Goal: Obtain resource: Obtain resource

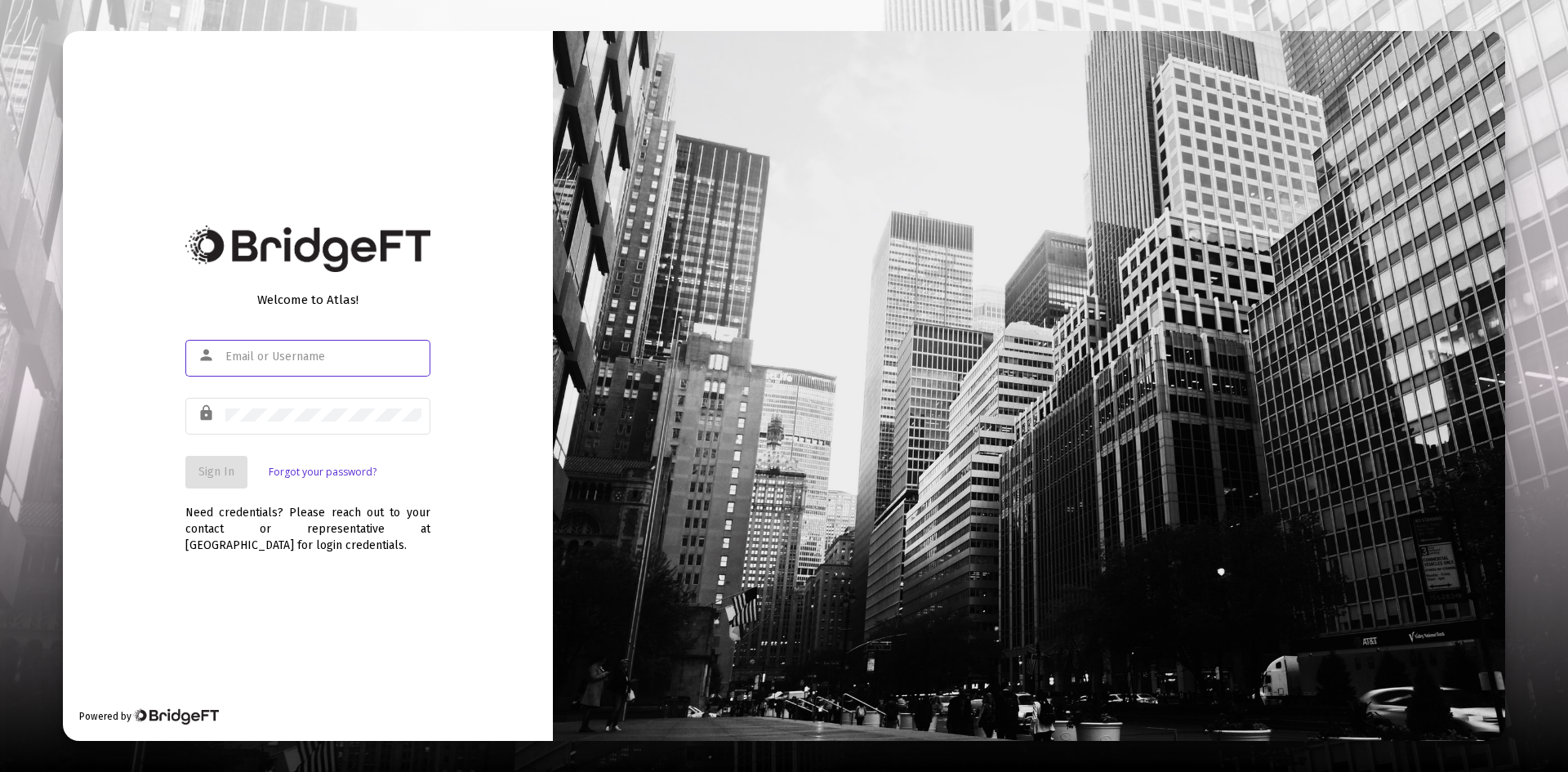
type input "[PERSON_NAME][EMAIL_ADDRESS][DOMAIN_NAME]"
click at [219, 481] on button "Sign In" at bounding box center [216, 472] width 62 height 33
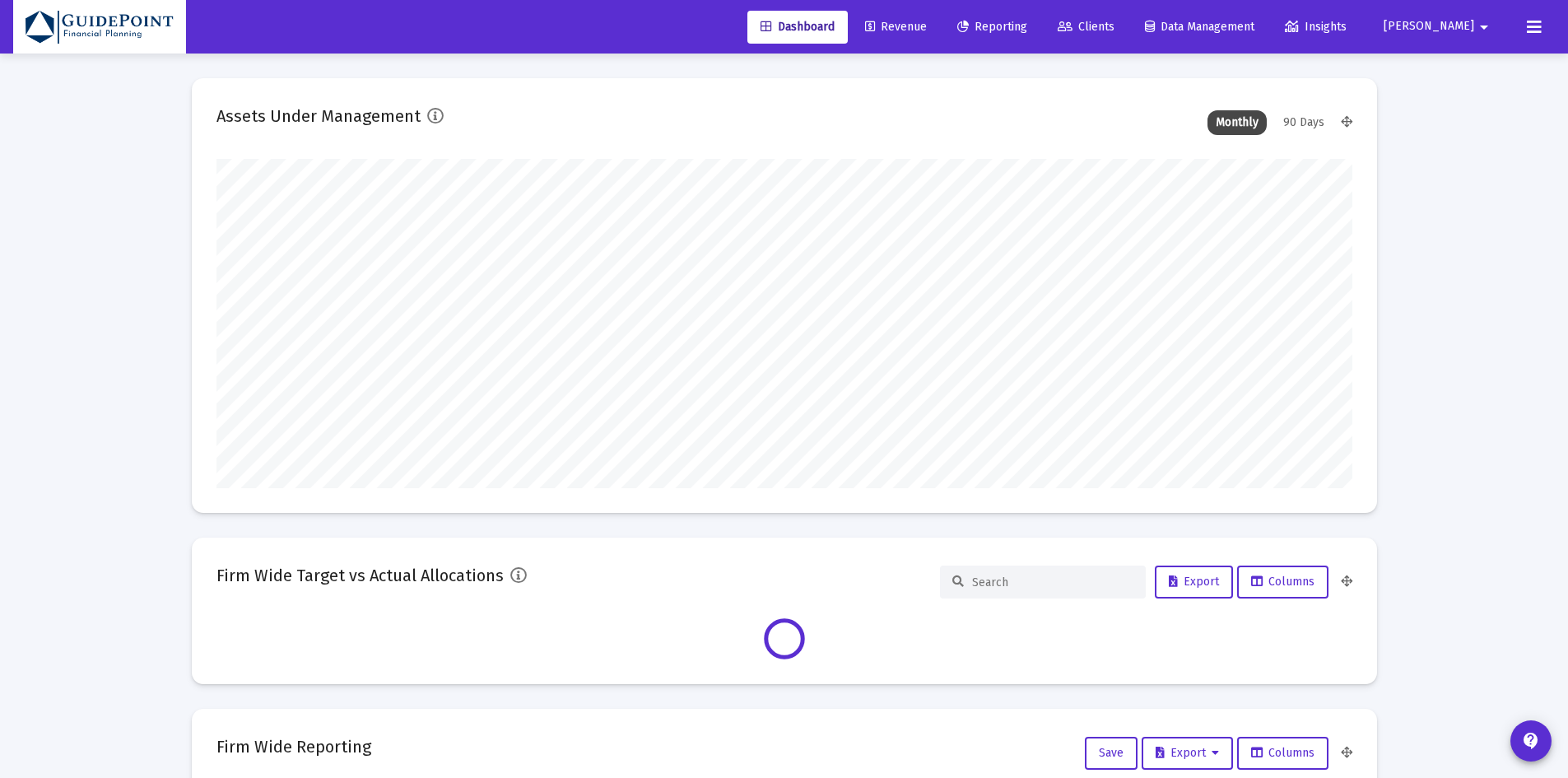
scroll to position [329, 1136]
type input "[DATE]"
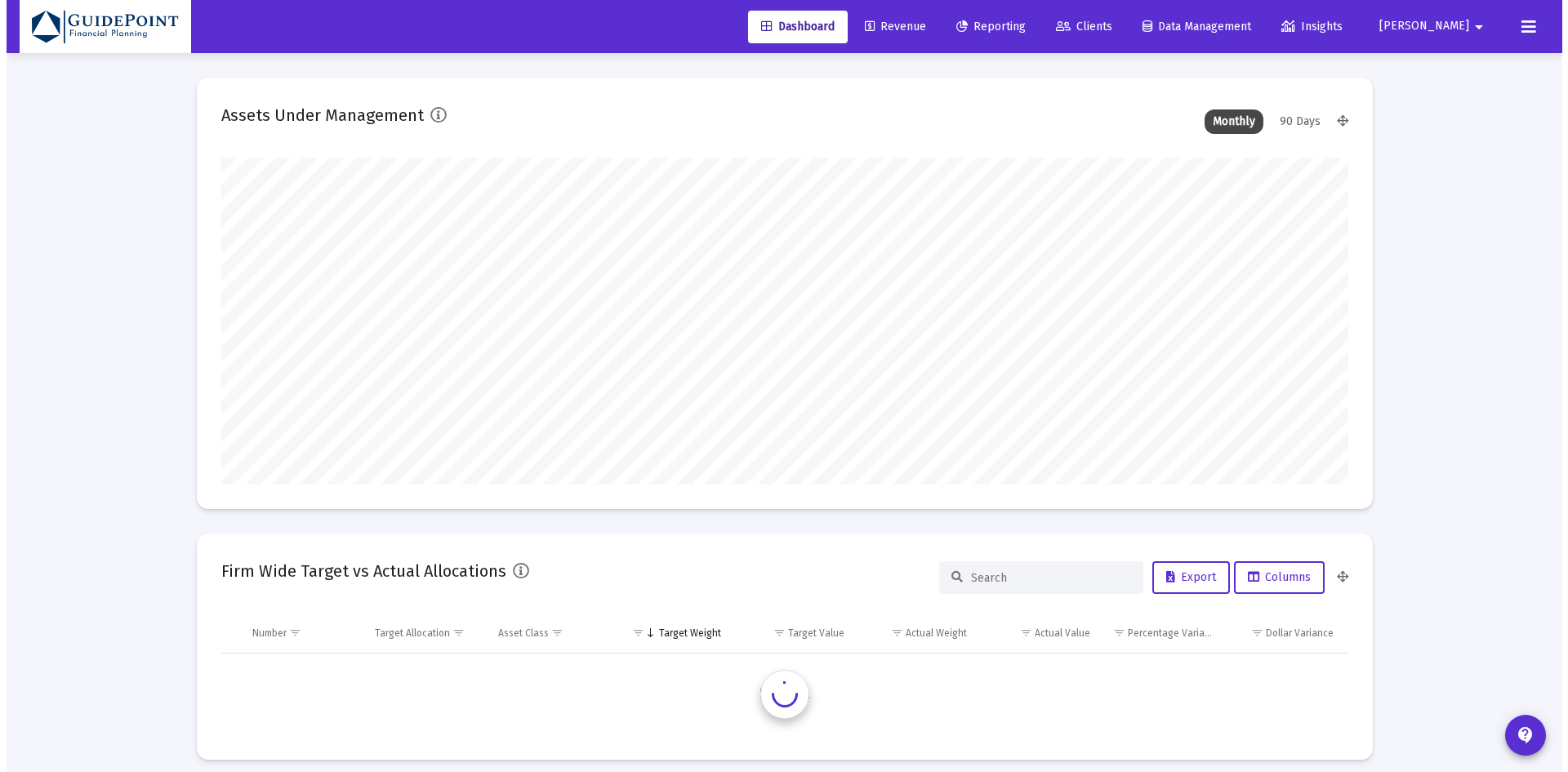
scroll to position [326, 526]
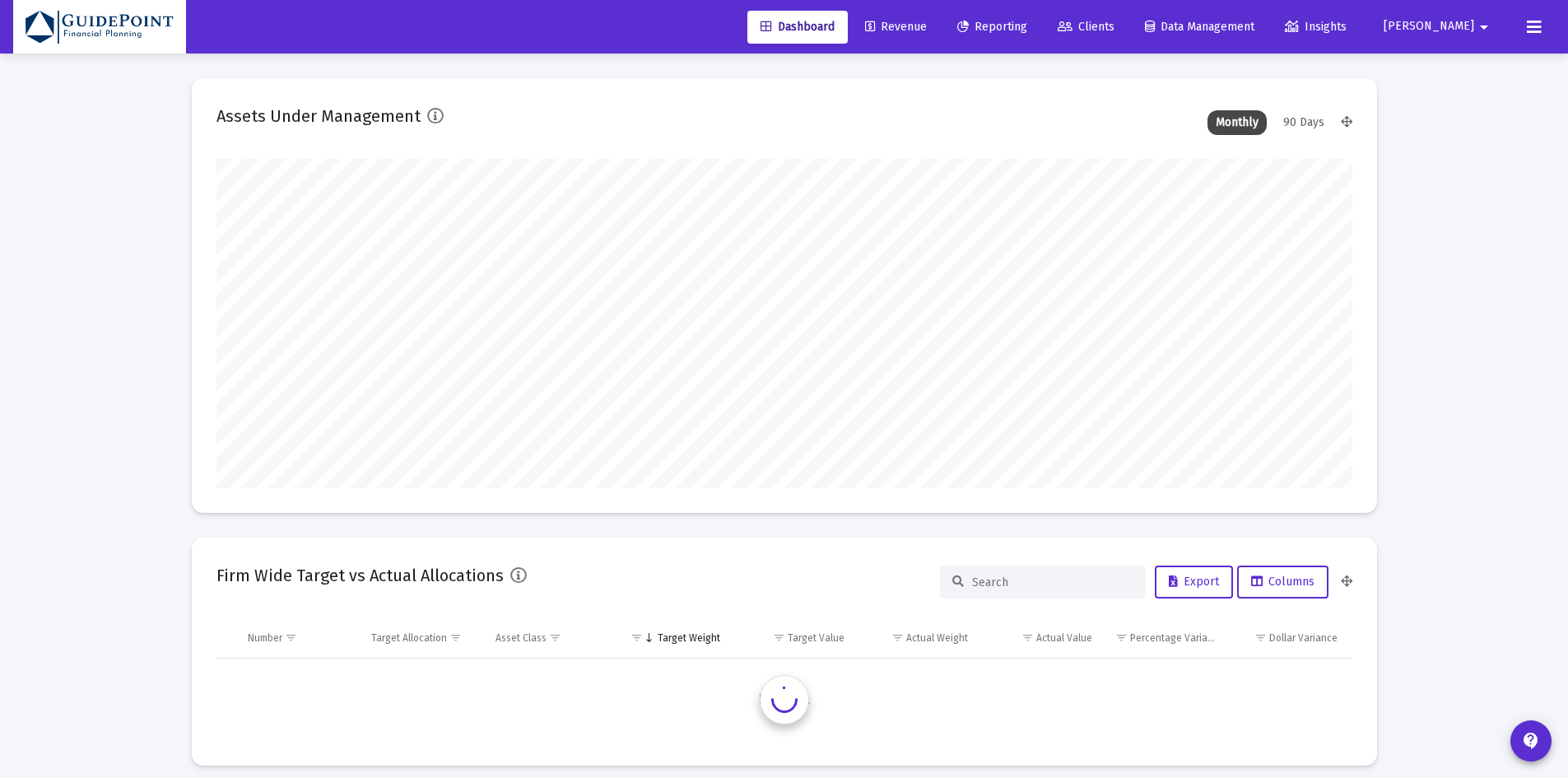
type input "[PERSON_NAME][EMAIL_ADDRESS][DOMAIN_NAME]"
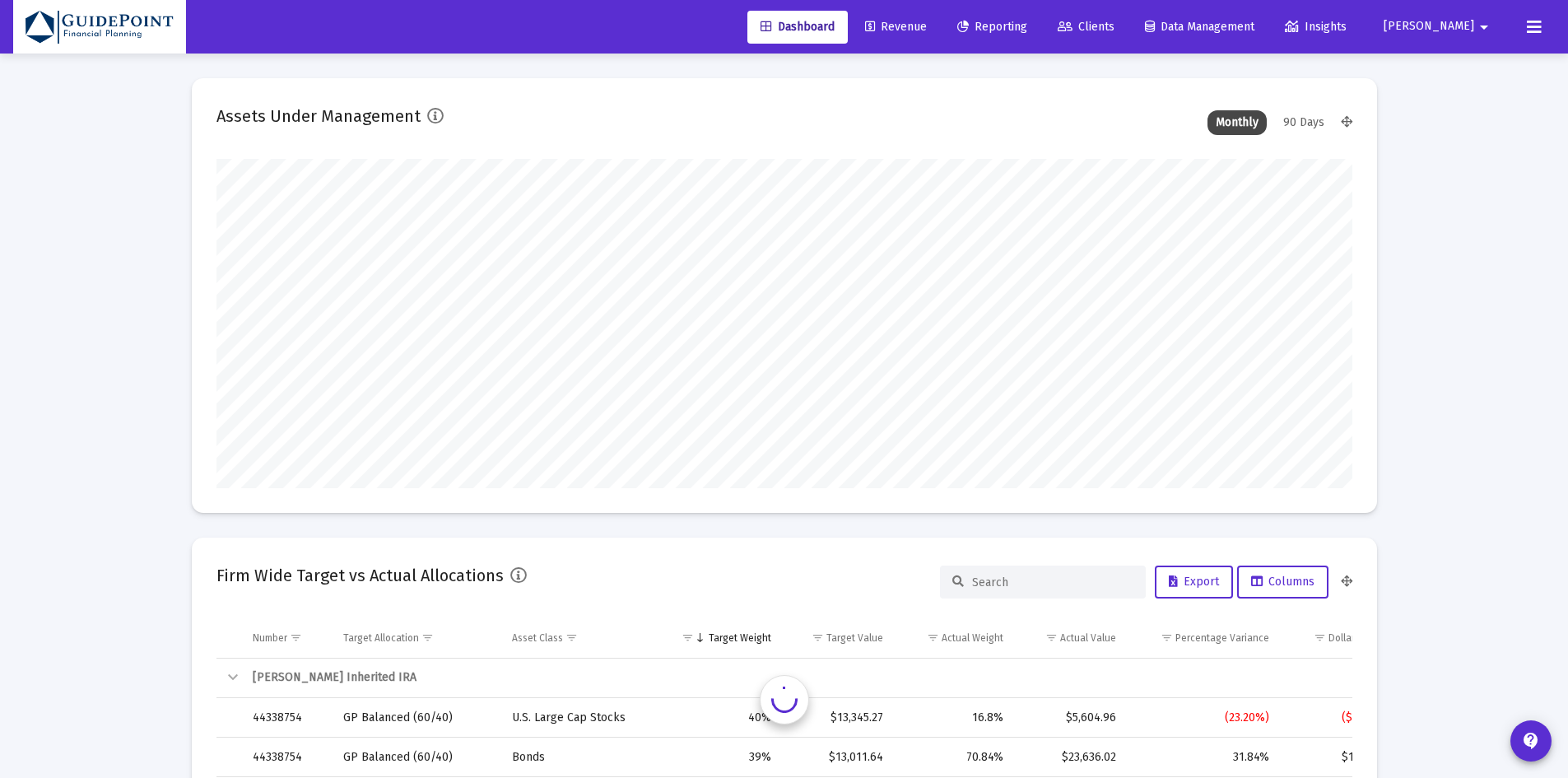
click at [1114, 20] on span "Clients" at bounding box center [1085, 26] width 57 height 14
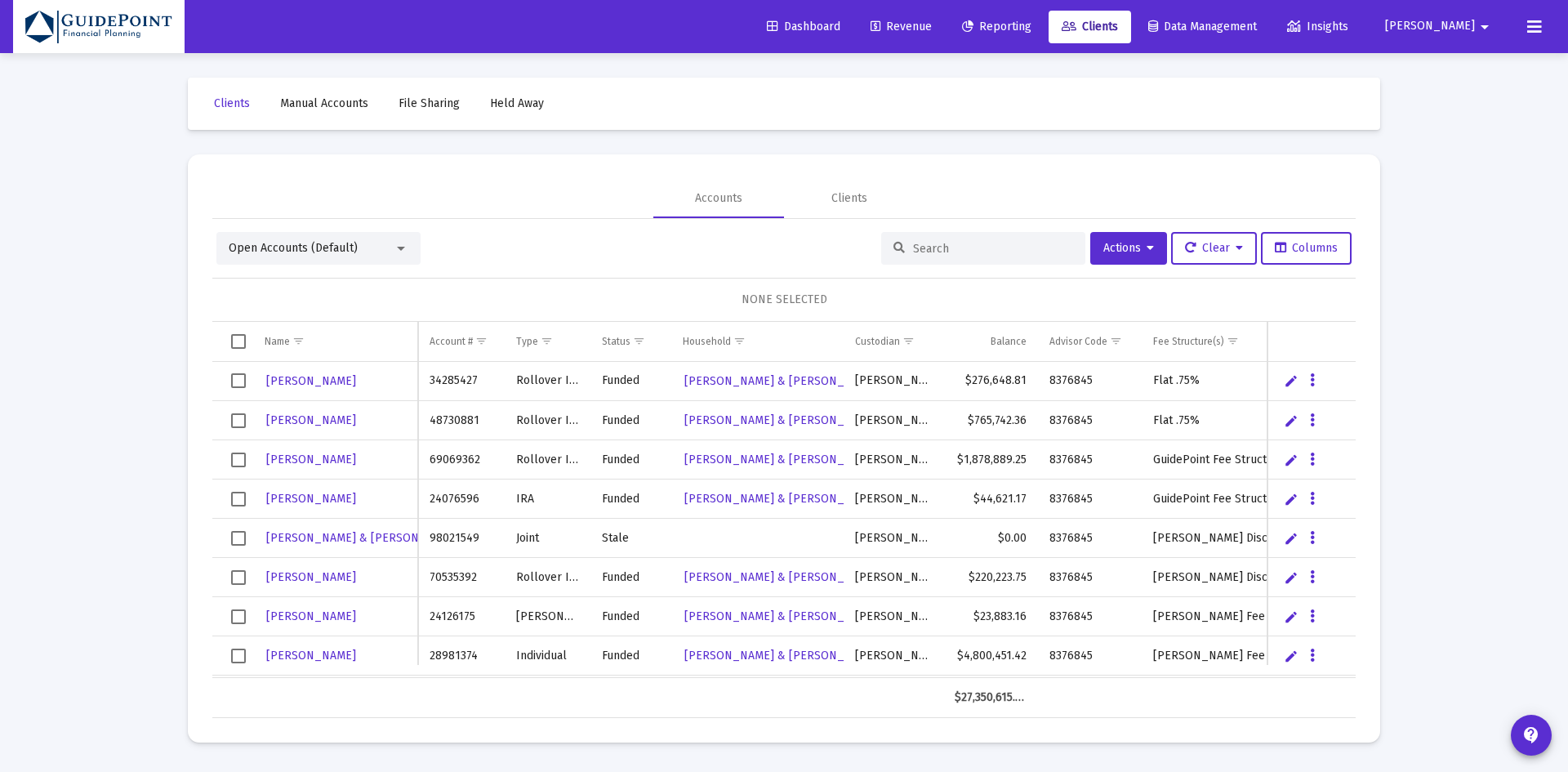
click at [334, 247] on span "Open Accounts (Default)" at bounding box center [293, 247] width 129 height 14
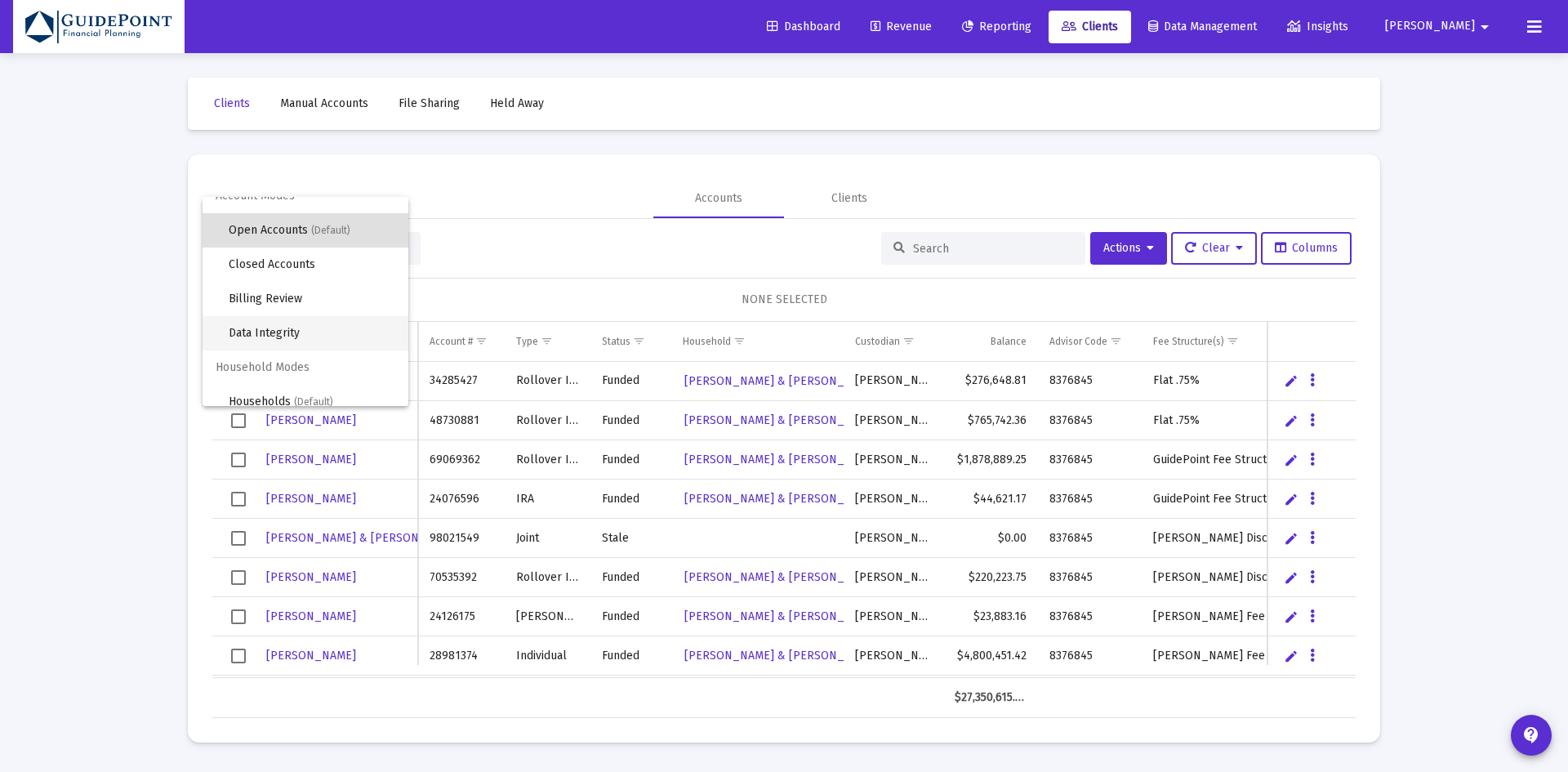
scroll to position [31, 0]
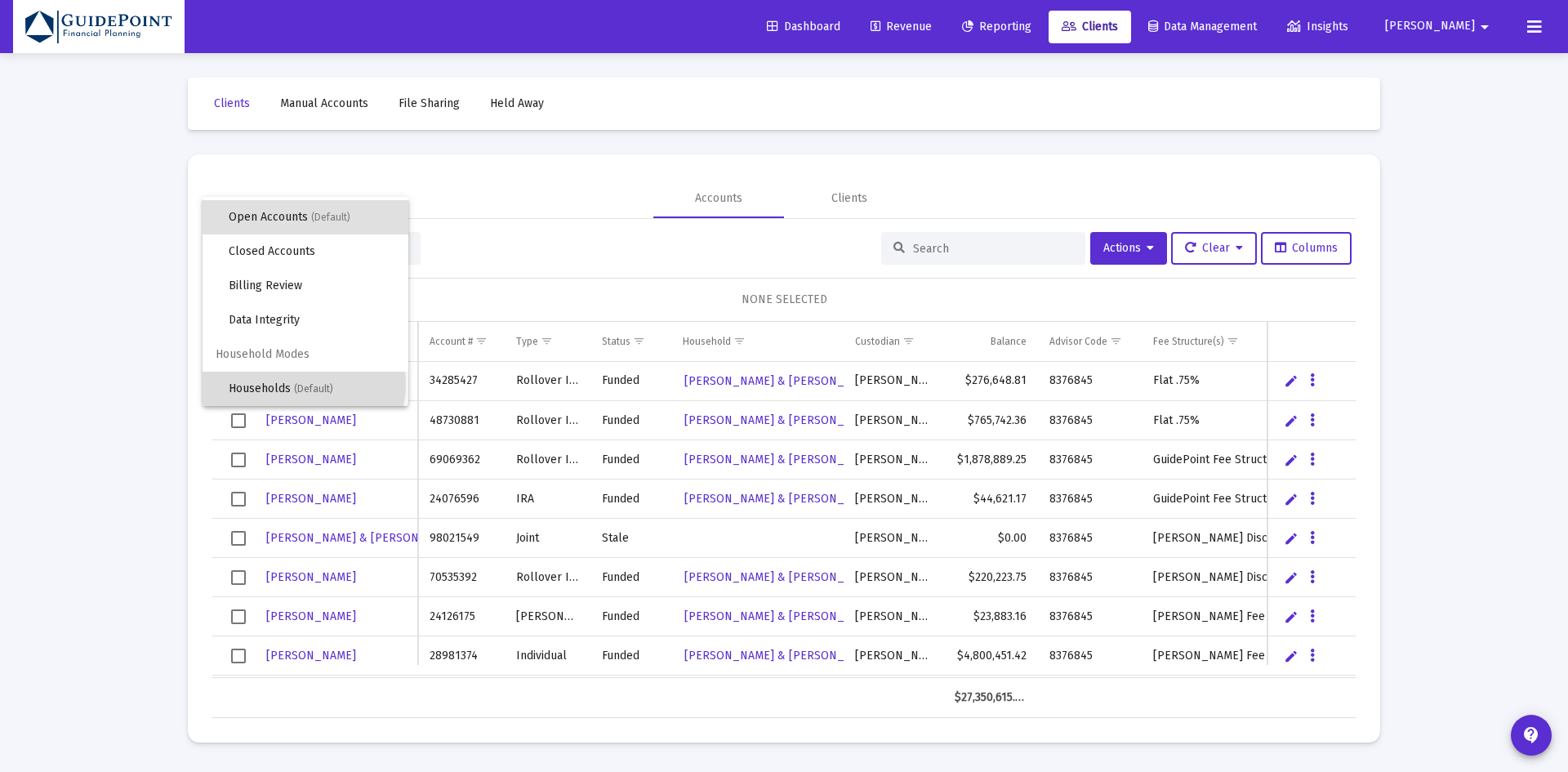
drag, startPoint x: 303, startPoint y: 384, endPoint x: 768, endPoint y: 291, distance: 474.2
click at [305, 382] on span "Households (Default)" at bounding box center [312, 388] width 166 height 34
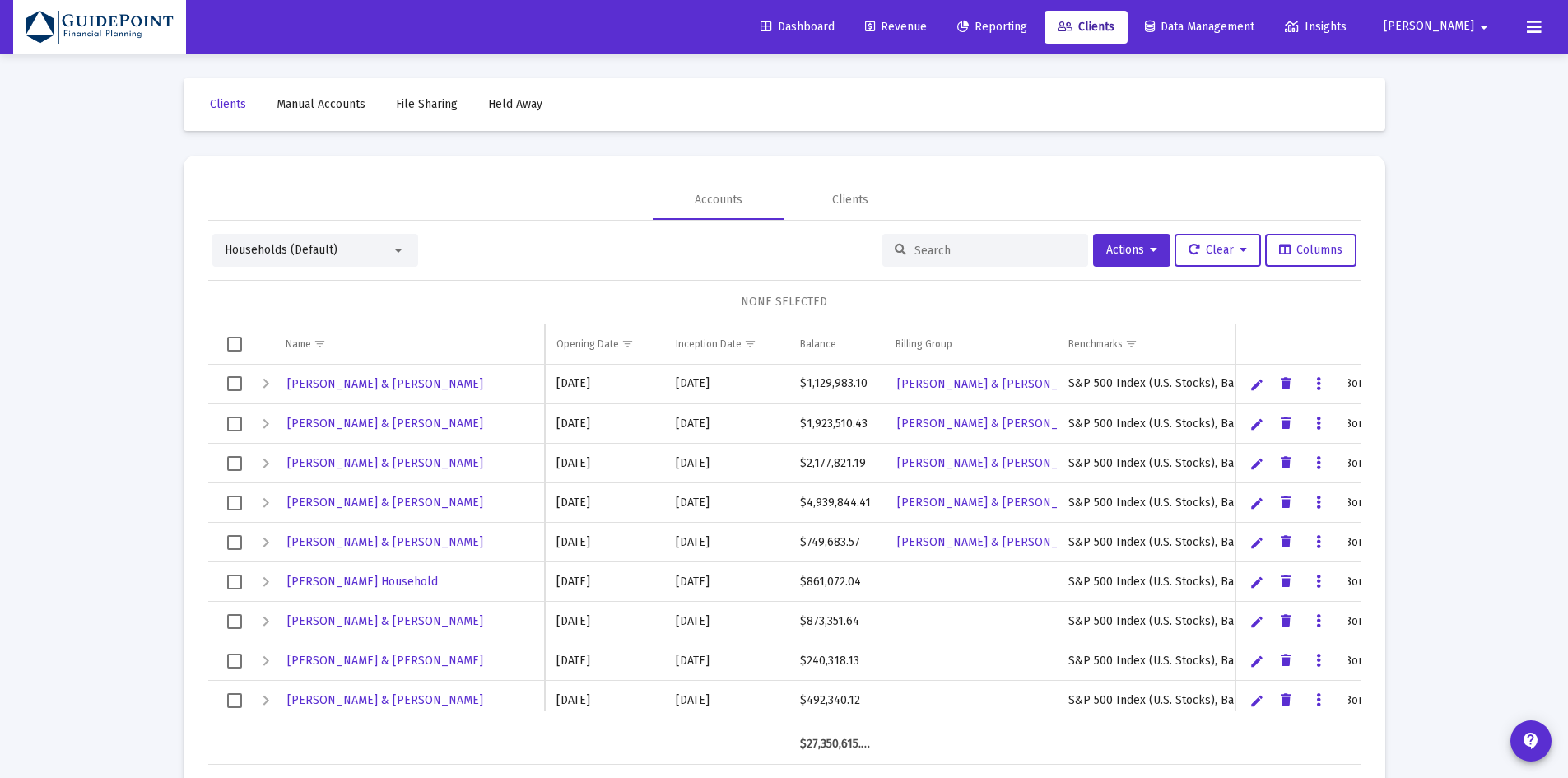
click at [921, 240] on div at bounding box center [985, 249] width 206 height 33
click at [914, 247] on input at bounding box center [994, 250] width 161 height 14
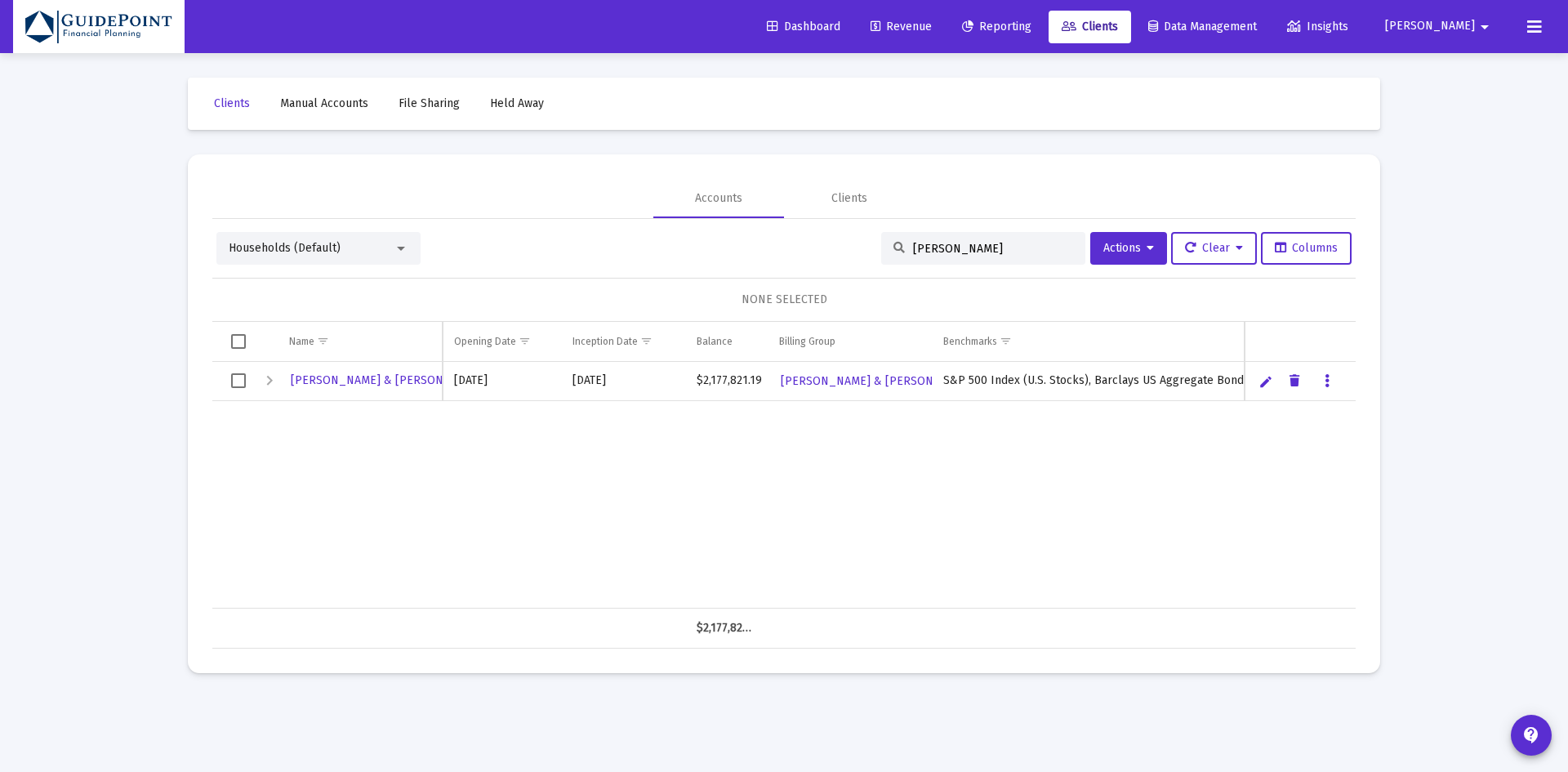
type input "[PERSON_NAME]"
click at [236, 377] on span "Select row" at bounding box center [238, 380] width 15 height 15
click at [1124, 247] on span "Actions" at bounding box center [1128, 247] width 50 height 14
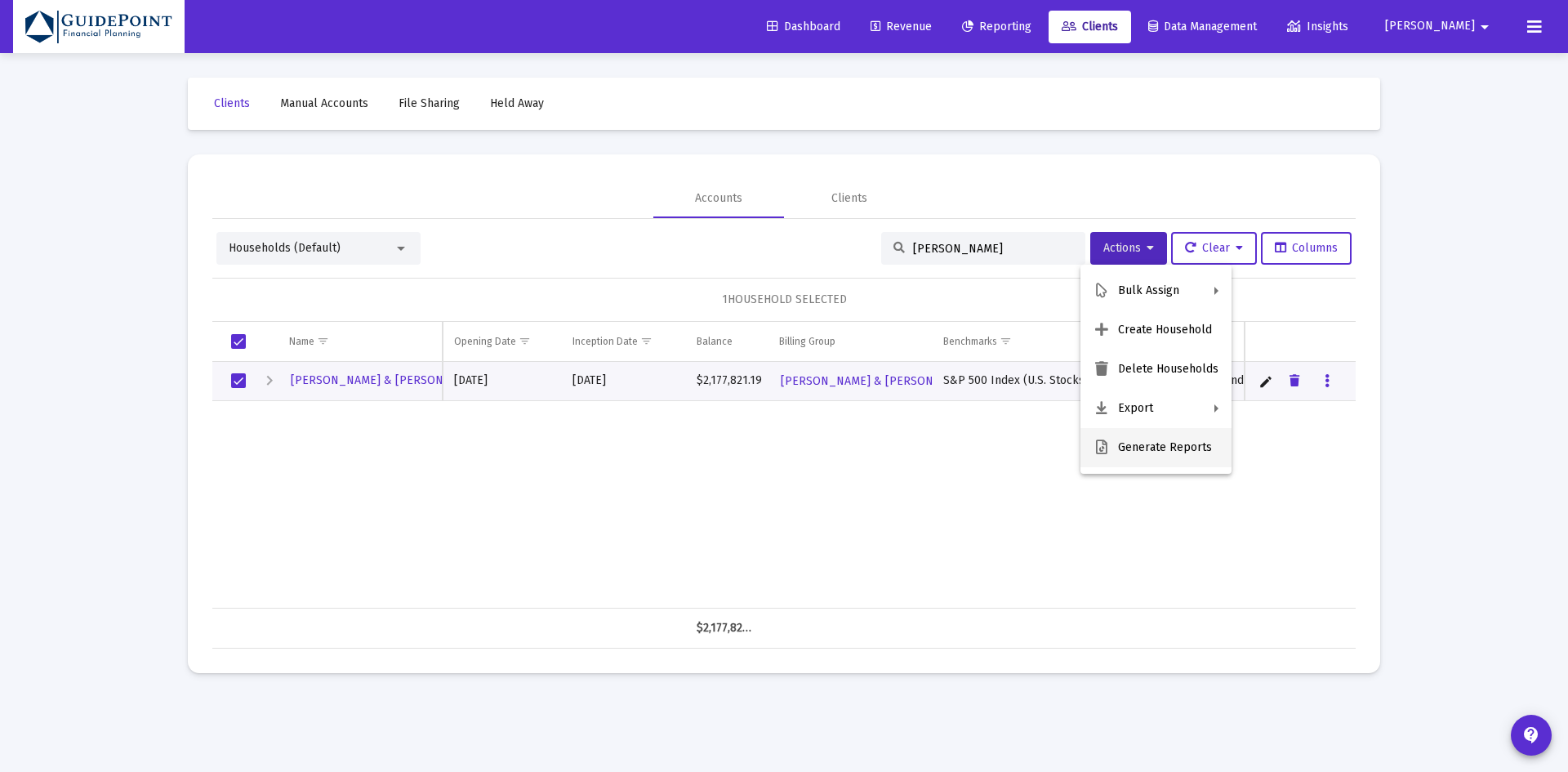
click at [1108, 447] on icon at bounding box center [1102, 447] width 17 height 15
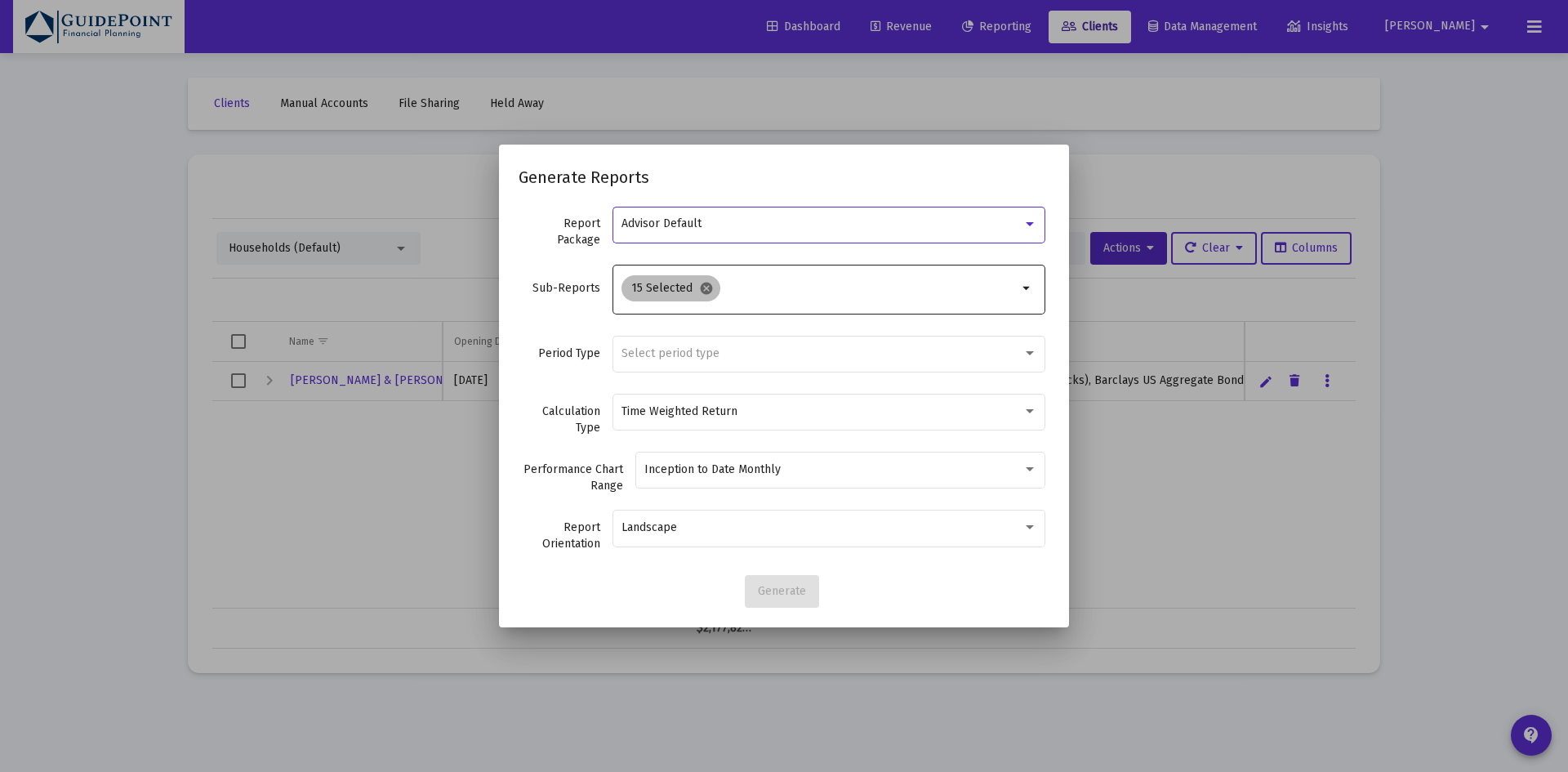
click at [706, 285] on mat-icon "cancel" at bounding box center [707, 288] width 15 height 15
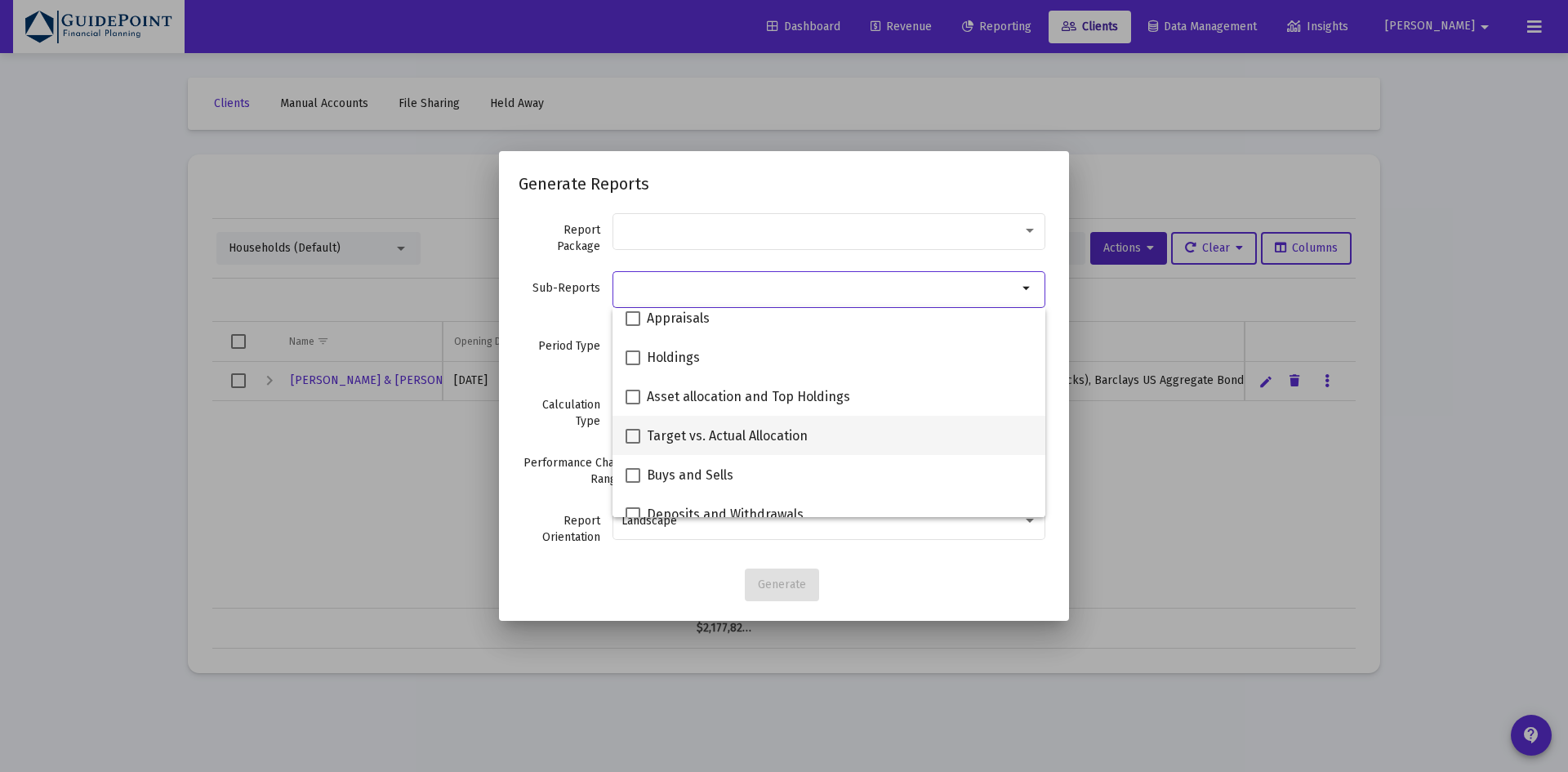
click at [698, 438] on span "Target vs. Actual Allocation" at bounding box center [726, 435] width 161 height 20
click at [632, 444] on input "Target vs. Actual Allocation" at bounding box center [632, 444] width 1 height 1
checkbox input "true"
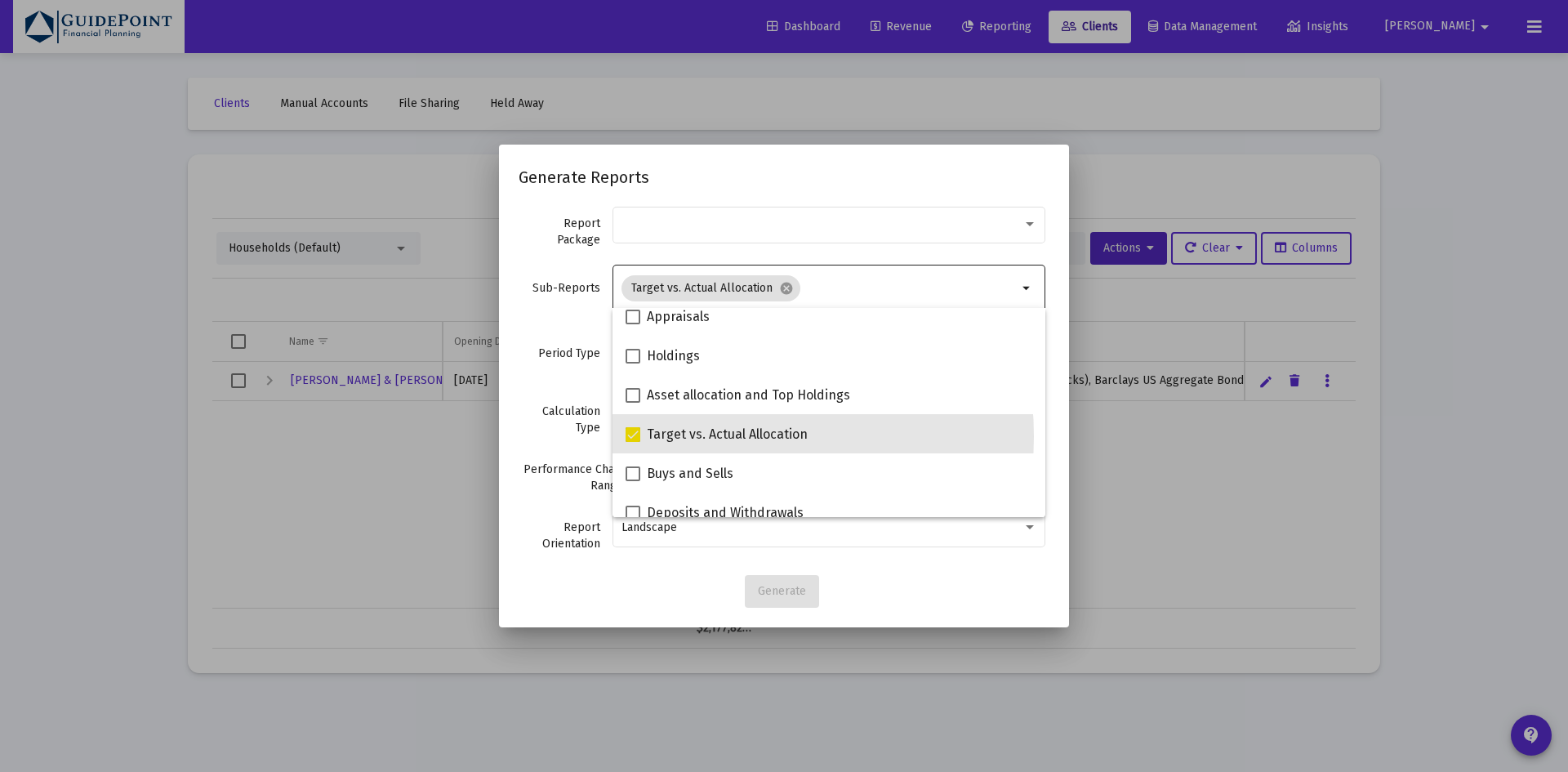
scroll to position [326, 0]
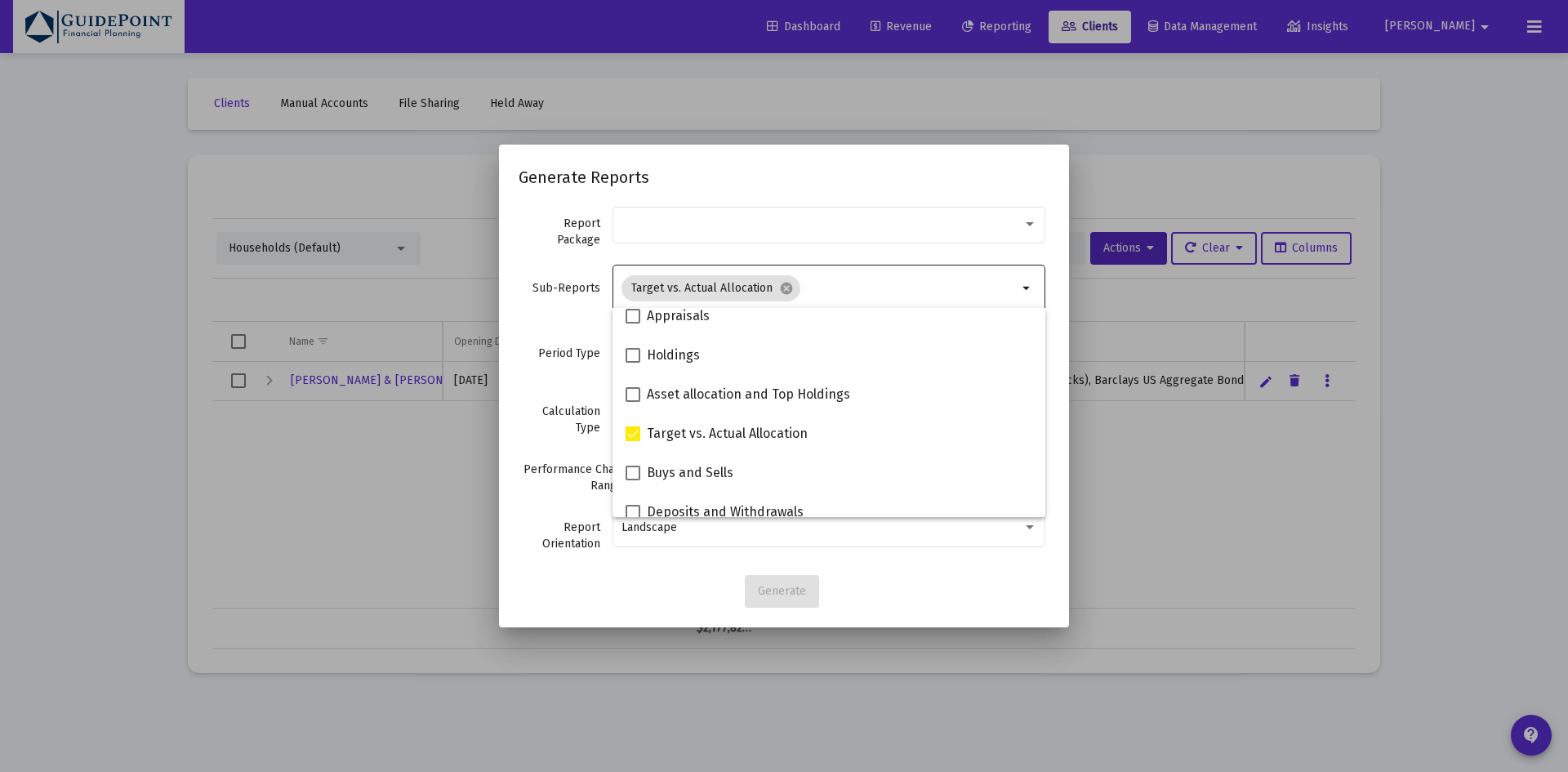
click at [557, 365] on div "Period Type Select period type" at bounding box center [784, 362] width 531 height 58
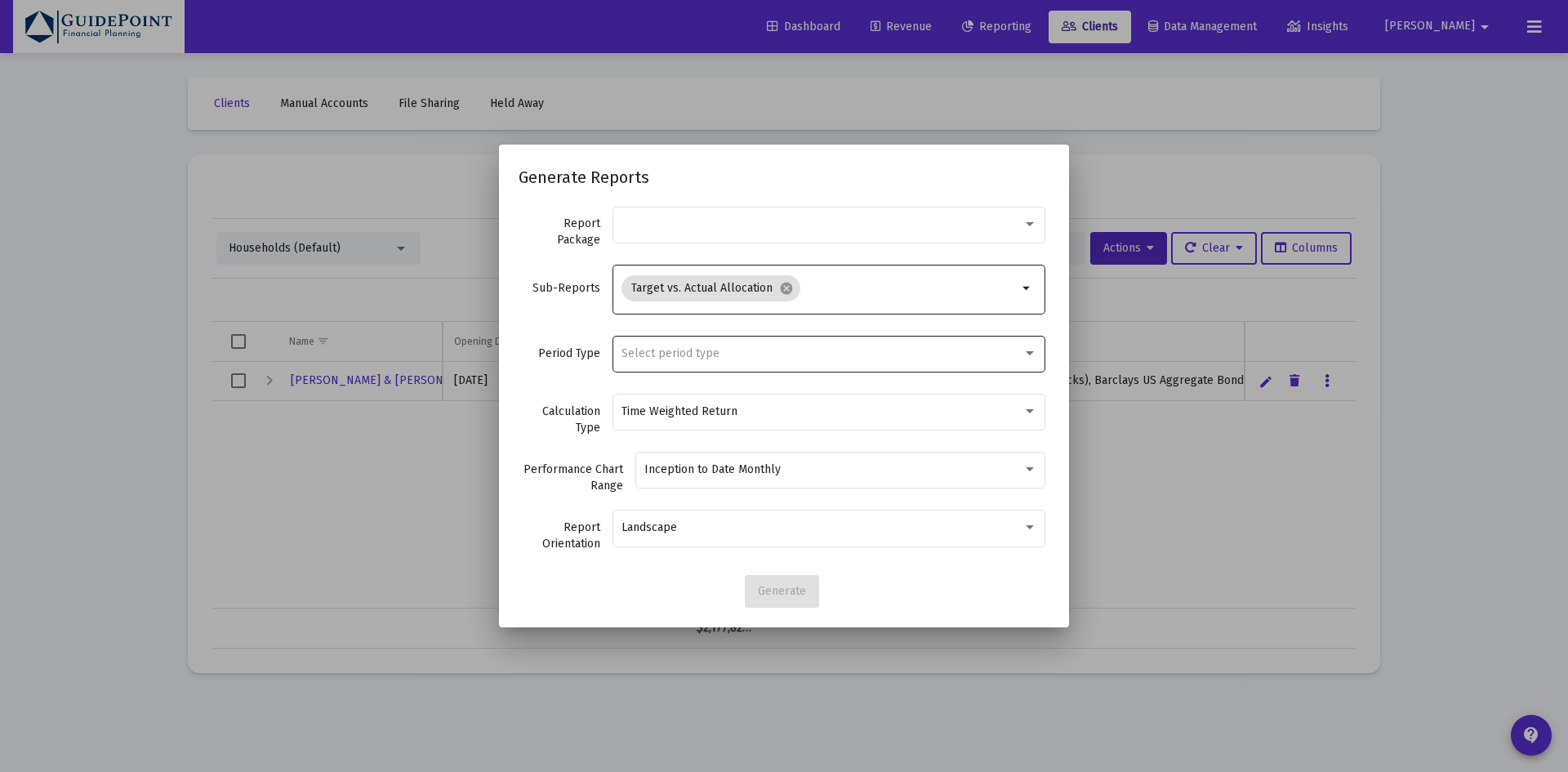
click at [646, 357] on span "Select period type" at bounding box center [670, 353] width 98 height 14
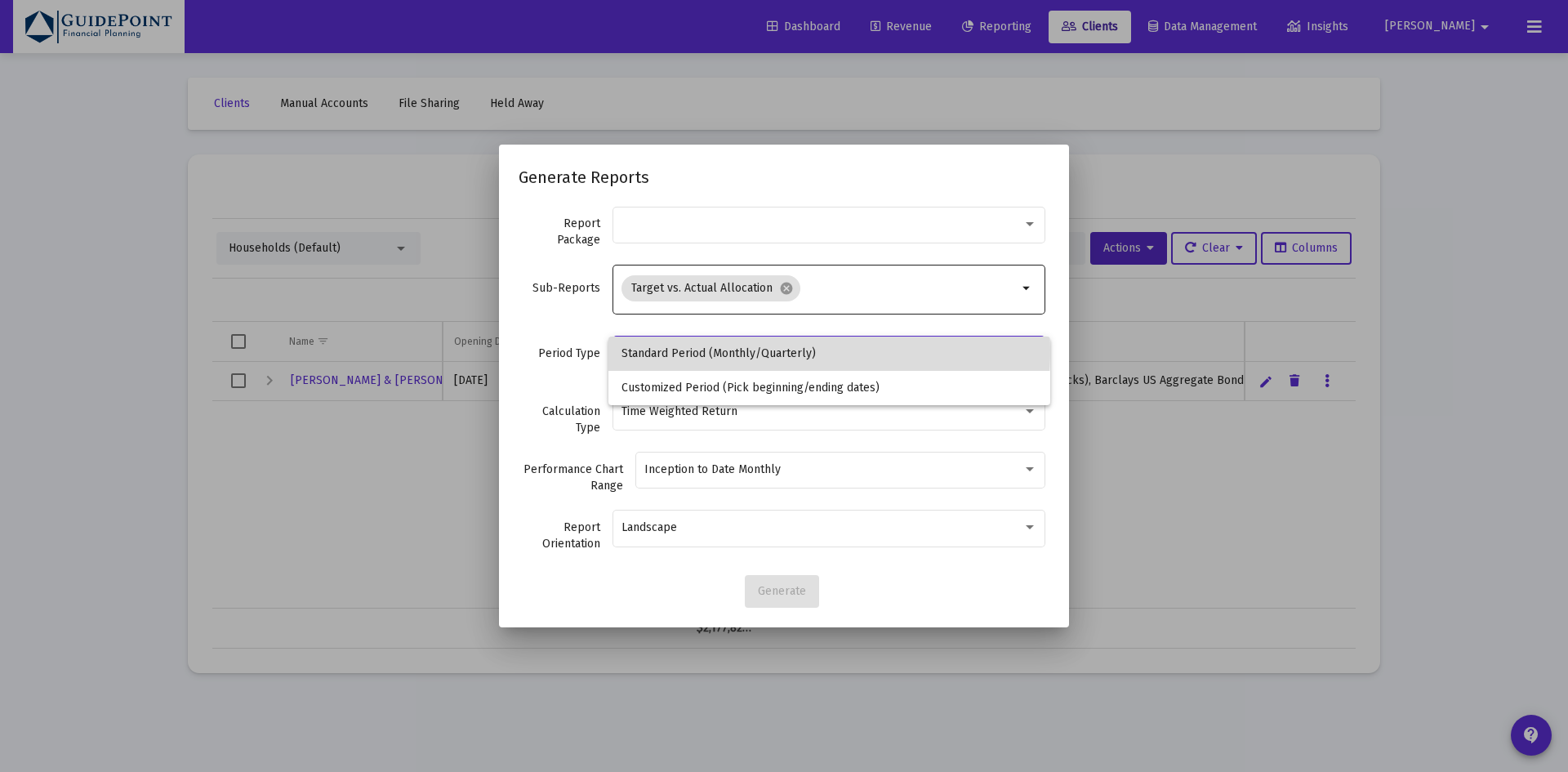
click at [646, 349] on span "Standard Period (Monthly/Quarterly)" at bounding box center [829, 353] width 416 height 34
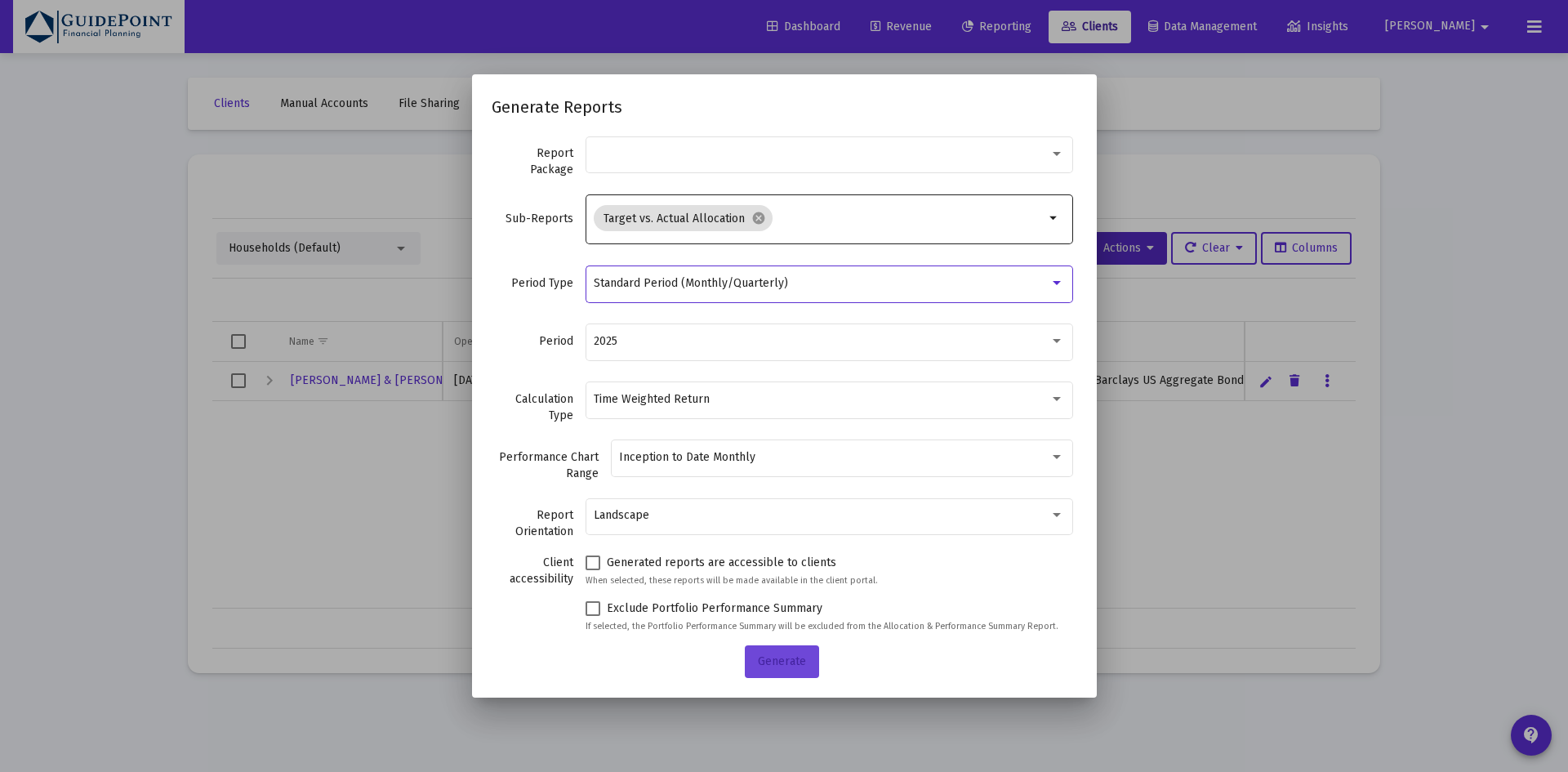
click at [763, 672] on button "Generate" at bounding box center [782, 661] width 74 height 33
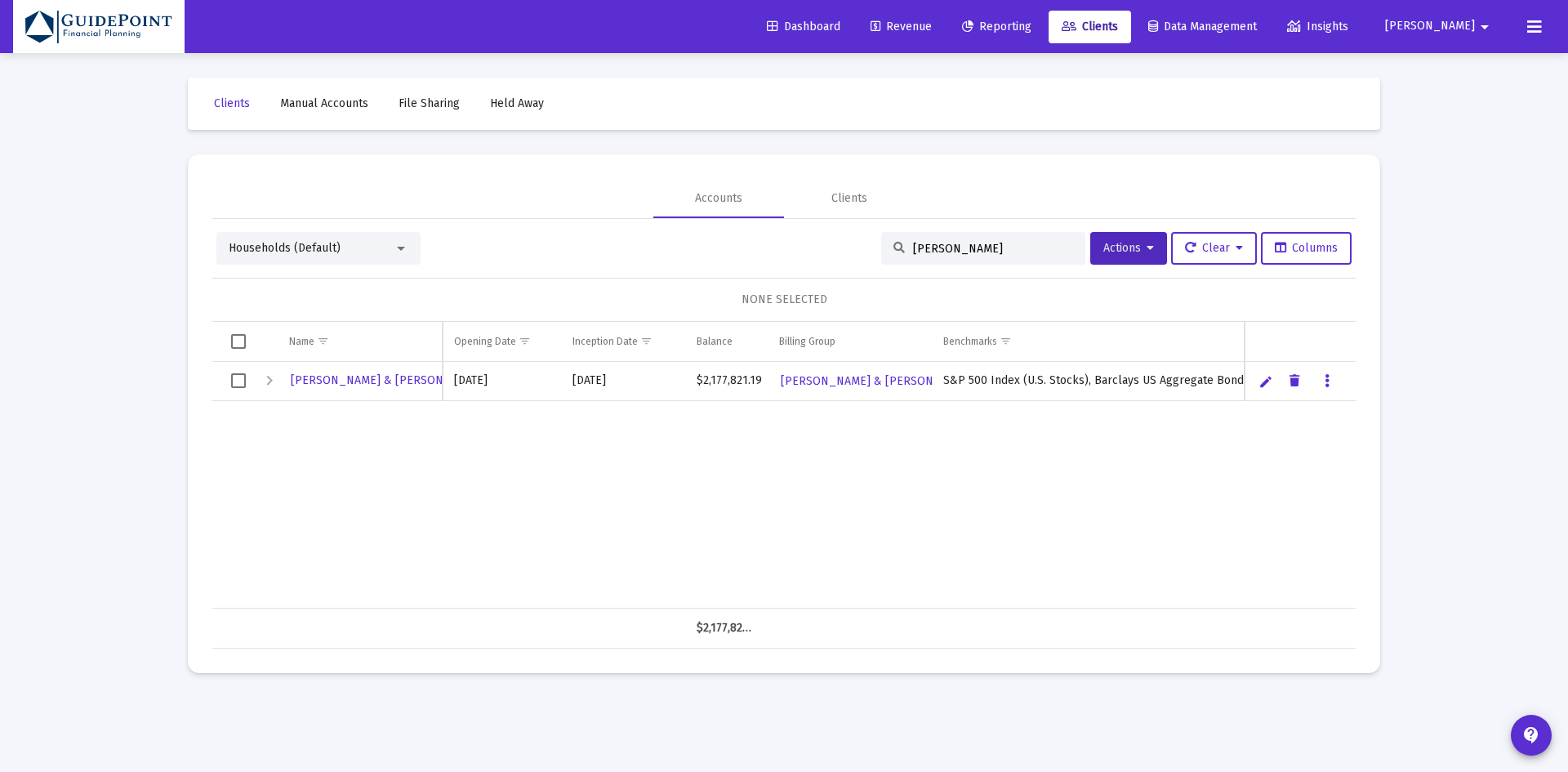
click at [1044, 33] on link "Reporting" at bounding box center [996, 26] width 96 height 33
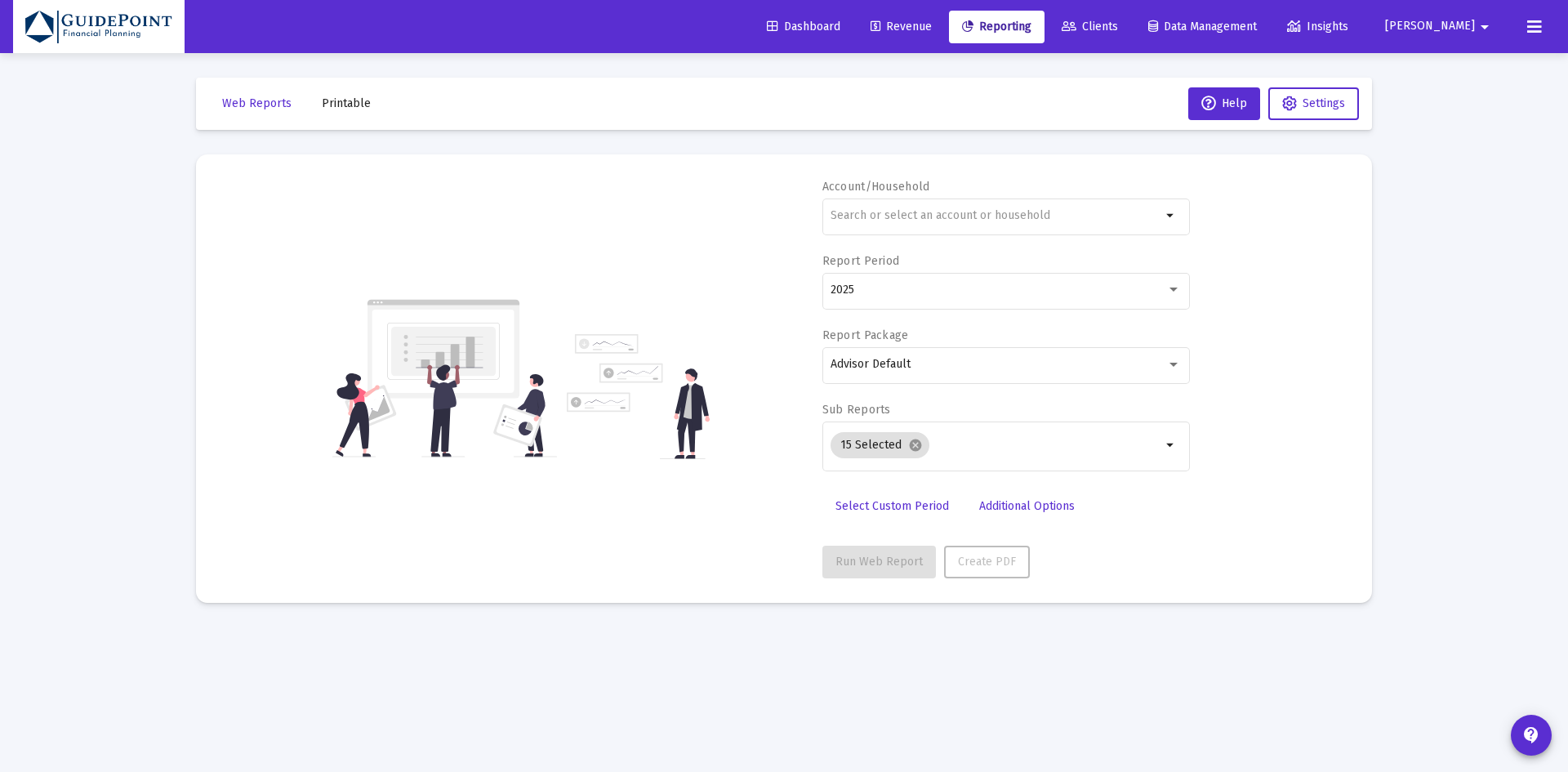
click at [346, 108] on span "Printable" at bounding box center [346, 103] width 49 height 14
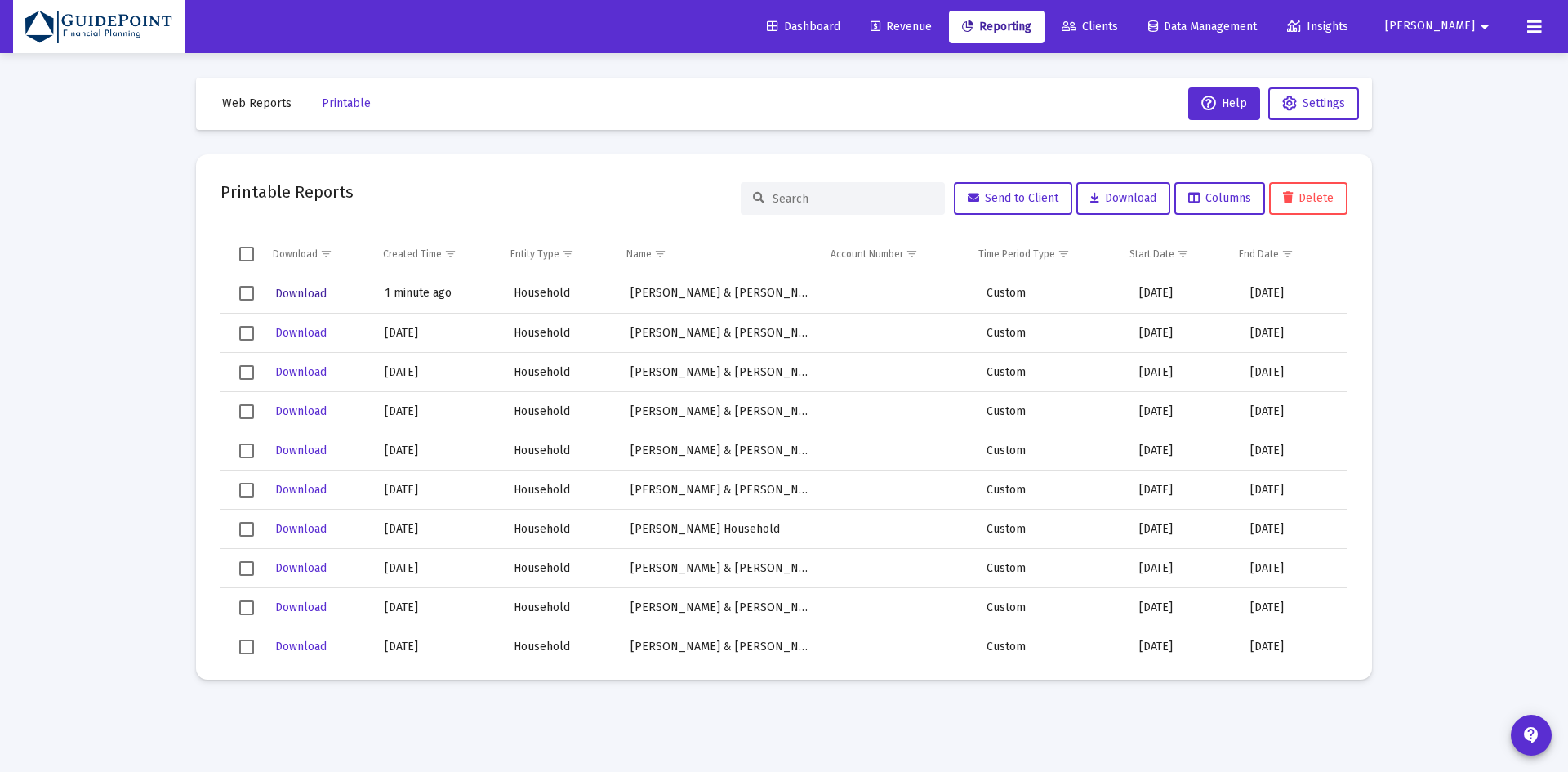
click at [288, 298] on span "Download" at bounding box center [300, 293] width 51 height 14
